Goal: Check status: Check status

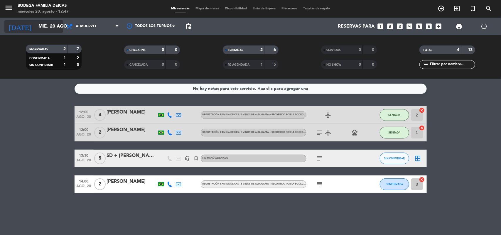
click at [44, 29] on input "mié. 20 ago." at bounding box center [67, 26] width 62 height 11
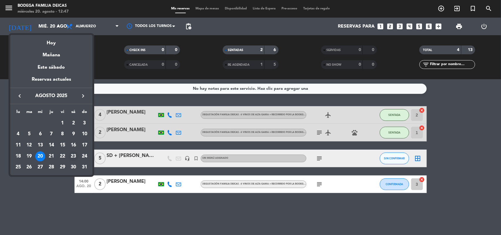
click at [72, 154] on div "23" at bounding box center [73, 156] width 10 height 10
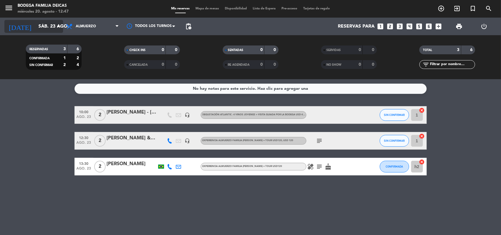
click at [58, 28] on icon "arrow_drop_down" at bounding box center [58, 26] width 7 height 7
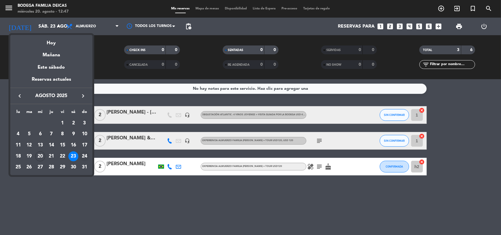
click at [84, 155] on div "24" at bounding box center [85, 156] width 10 height 10
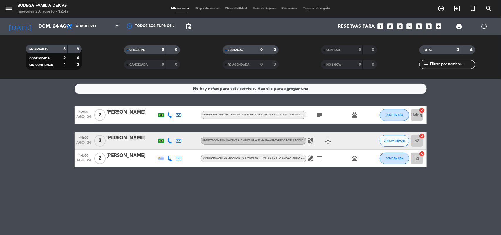
click at [320, 118] on icon "subject" at bounding box center [319, 115] width 7 height 7
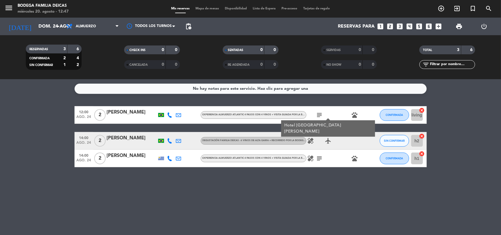
click at [320, 103] on div "No hay notas para este servicio. Haz clic para agregar una 12:00 [DATE] 2 [PERS…" at bounding box center [250, 157] width 501 height 156
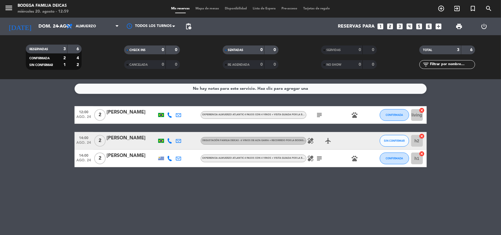
click at [499, 116] on bookings-row "12:00 [DATE] 2 [PERSON_NAME] Experiencia almuerzo Atlantic 4 pasos con 4 vinos …" at bounding box center [250, 136] width 501 height 61
click at [55, 27] on icon "arrow_drop_down" at bounding box center [58, 26] width 7 height 7
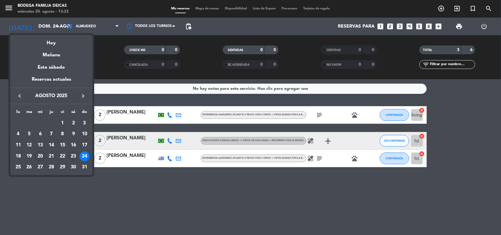
click at [72, 156] on div "23" at bounding box center [73, 156] width 10 height 10
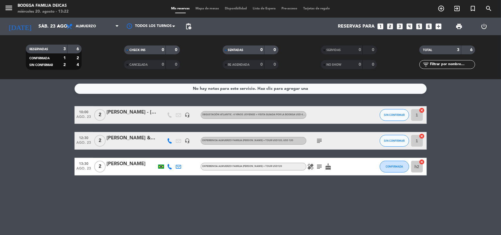
click at [299, 222] on div "No hay notas para este servicio. Haz clic para agregar una 10:00 [DATE] 2 [PERS…" at bounding box center [250, 157] width 501 height 156
click at [51, 24] on input "sáb. 23 ago." at bounding box center [67, 26] width 62 height 11
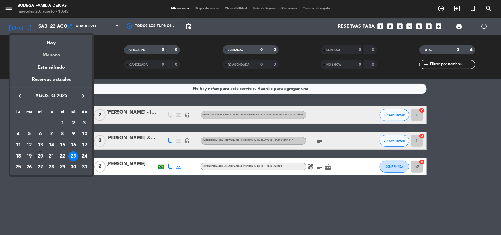
click at [51, 54] on div "Mañana" at bounding box center [51, 53] width 82 height 12
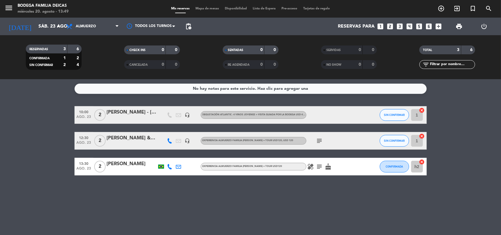
type input "jue. 21 ago."
